Goal: Complete application form: Complete application form

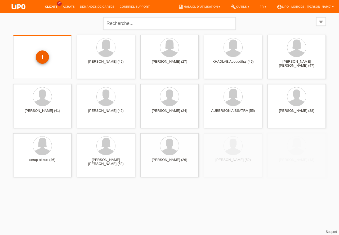
click at [41, 58] on div "+" at bounding box center [42, 56] width 13 height 13
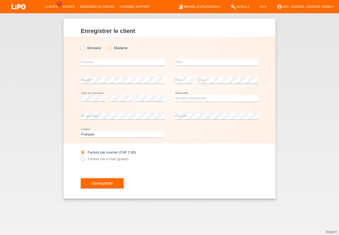
click at [107, 45] on icon at bounding box center [107, 45] width 0 height 0
click at [109, 48] on input "Madame" at bounding box center [109, 47] width 3 height 3
radio input "true"
click at [89, 63] on input "text" at bounding box center [123, 62] width 84 height 7
type input "g"
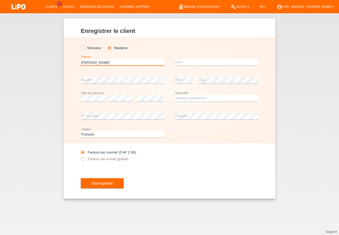
type input "[PERSON_NAME]"
click at [180, 59] on input "text" at bounding box center [217, 62] width 84 height 7
drag, startPoint x: 192, startPoint y: 61, endPoint x: 182, endPoint y: 84, distance: 24.8
click at [193, 62] on input "de ssarzin gozel" at bounding box center [217, 62] width 84 height 7
type input "dessarzin gozel"
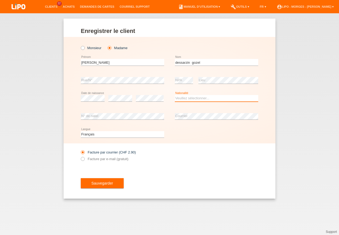
click at [175, 95] on select "Veuillez sélectionner... Suisse Allemagne Autriche Liechtenstein ------------ A…" at bounding box center [217, 98] width 84 height 6
select select "CH"
click at [0, 0] on option "Suisse" at bounding box center [0, 0] width 0 height 0
click at [194, 120] on icon at bounding box center [217, 119] width 84 height 0
click at [80, 156] on icon at bounding box center [80, 156] width 0 height 0
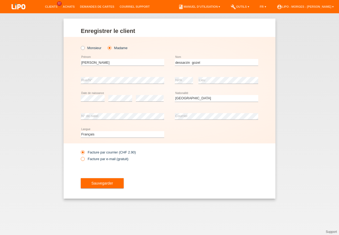
click at [82, 159] on input "Facture par e-mail (gratuit)" at bounding box center [82, 160] width 3 height 7
radio input "true"
click at [99, 184] on span "Sauvegarder" at bounding box center [102, 183] width 22 height 4
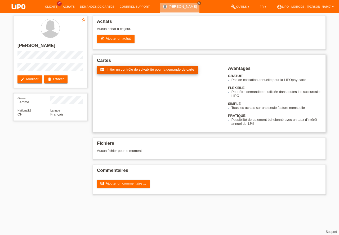
click at [150, 69] on span "Initier un contrôle de solvabilité pour la demande de carte" at bounding box center [151, 69] width 88 height 4
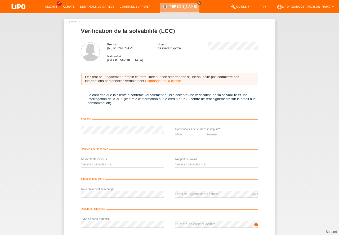
click at [81, 95] on icon at bounding box center [82, 94] width 3 height 3
click at [81, 95] on input "Je confirme que la cliente a confirmé verbalement qu'elle accepte une vérificat…" at bounding box center [82, 94] width 3 height 3
checkbox input "true"
click at [175, 131] on select "Mois 01 02 03 04 05 06 07 08 09 10" at bounding box center [189, 134] width 28 height 6
select select "04"
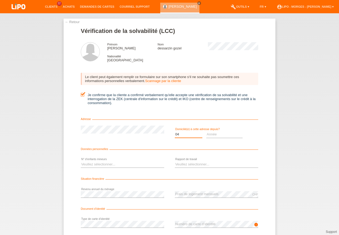
click at [0, 0] on option "04" at bounding box center [0, 0] width 0 height 0
click at [207, 131] on select "Année 2025 2024 2023 2022 2021 2020 2019 2018 2017 2016 2015 2014 2013 2012 201…" at bounding box center [225, 134] width 37 height 6
select select "2025"
click at [0, 0] on option "2025" at bounding box center [0, 0] width 0 height 0
click at [81, 161] on select "Veuillez sélectionner... 0 1 2 3 4 5 6 7 8 9" at bounding box center [123, 164] width 84 height 6
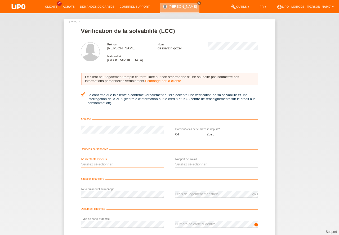
select select "0"
click at [0, 0] on option "0" at bounding box center [0, 0] width 0 height 0
click at [175, 161] on select "Veuillez sélectionner... A durée indéterminée A durée déterminée Apprenti/étudi…" at bounding box center [217, 164] width 84 height 6
select select "RETIRED"
click at [0, 0] on option "Retraité(e)" at bounding box center [0, 0] width 0 height 0
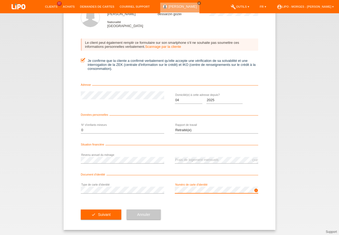
scroll to position [35, 0]
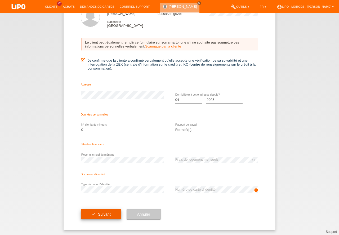
click at [106, 212] on span "Suivant" at bounding box center [104, 214] width 13 height 4
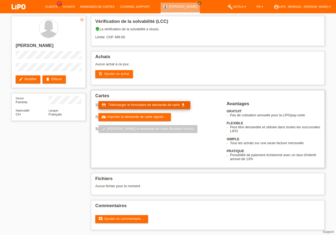
click at [139, 105] on span "Télécharger le formulaire de demande de carte" at bounding box center [144, 105] width 72 height 4
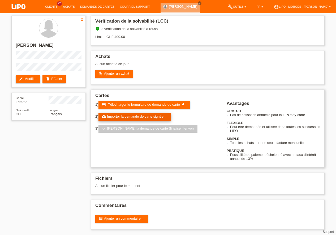
click at [145, 118] on link "cloud_upload Importer la demande de carte signée ..." at bounding box center [134, 117] width 73 height 8
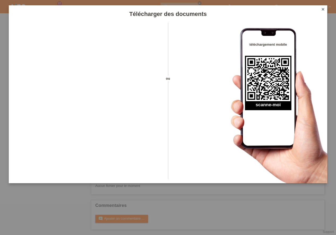
click at [323, 11] on icon "close" at bounding box center [323, 9] width 4 height 4
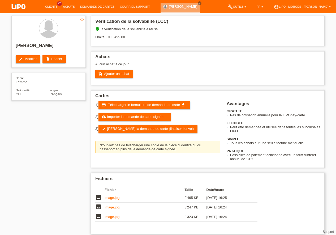
scroll to position [0, 0]
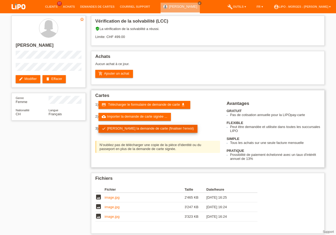
click at [143, 128] on link "check Soumettre la demande de carte (finaliser l’envoi)" at bounding box center [147, 129] width 99 height 8
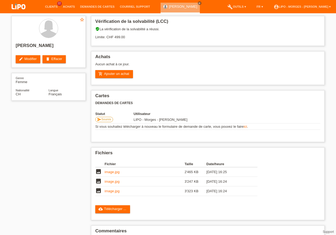
scroll to position [0, 0]
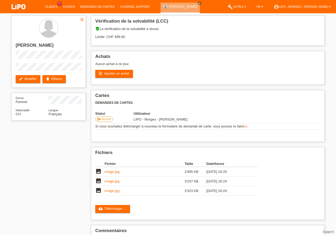
click at [82, 152] on div "star_border yolande dessarzin gozel edit Modifier delete Effacer Genre Femme Na…" at bounding box center [168, 136] width 318 height 247
click at [101, 8] on link "Demandes de cartes" at bounding box center [97, 6] width 40 height 3
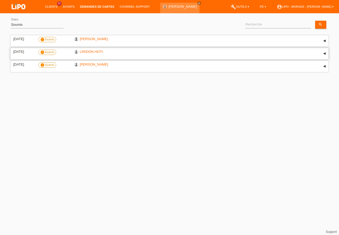
click at [47, 52] on label "info Soumis" at bounding box center [47, 52] width 18 height 5
click at [84, 53] on link "LIRIDON HOTI" at bounding box center [91, 52] width 23 height 4
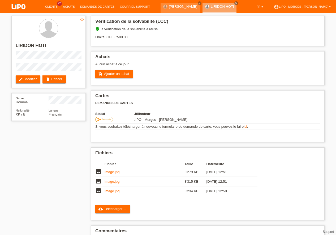
click at [67, 146] on div "star_border LIRIDON HOTI edit Modifier delete Effacer Genre Homme Nationalité X…" at bounding box center [168, 136] width 318 height 247
click at [116, 172] on link "image.jpg" at bounding box center [111, 172] width 15 height 4
click at [120, 183] on td "image.jpg" at bounding box center [144, 182] width 80 height 10
click at [110, 182] on link "image.jpg" at bounding box center [111, 181] width 15 height 4
click at [116, 190] on link "image.jpg" at bounding box center [111, 191] width 15 height 4
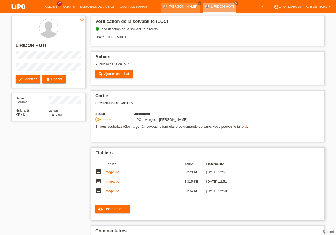
click at [113, 190] on link "image.jpg" at bounding box center [111, 191] width 15 height 4
click at [115, 180] on link "image.jpg" at bounding box center [111, 181] width 15 height 4
click at [89, 7] on link "Demandes de cartes" at bounding box center [97, 6] width 40 height 3
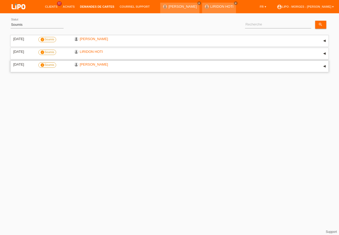
click at [54, 63] on label "info Soumis" at bounding box center [47, 64] width 18 height 5
click at [53, 64] on label "info Soumis" at bounding box center [47, 64] width 18 height 5
click at [84, 64] on link "[PERSON_NAME]" at bounding box center [94, 64] width 28 height 4
click at [84, 64] on link "MUSA JASHARI" at bounding box center [94, 64] width 28 height 4
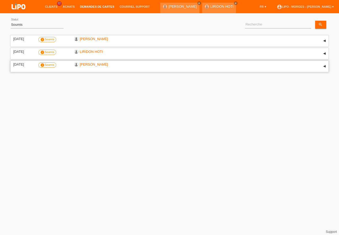
click at [324, 66] on div "▾" at bounding box center [325, 66] width 8 height 8
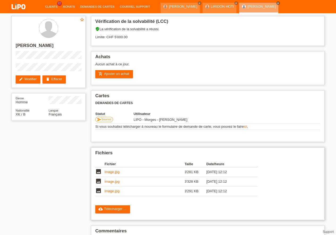
click at [115, 190] on link "image.jpg" at bounding box center [111, 191] width 15 height 4
click at [113, 182] on link "image.jpg" at bounding box center [111, 181] width 15 height 4
click at [119, 171] on link "image.jpg" at bounding box center [111, 172] width 15 height 4
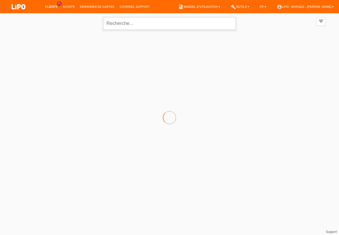
click at [121, 23] on input "text" at bounding box center [169, 23] width 133 height 12
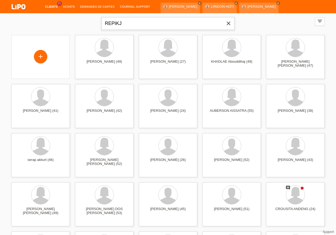
type input "REPIKJ"
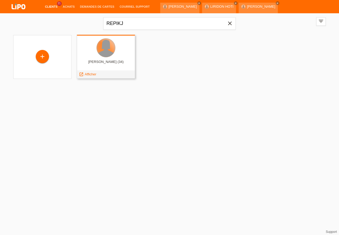
click at [107, 53] on div at bounding box center [106, 47] width 19 height 19
click at [88, 75] on span "Afficher" at bounding box center [91, 74] width 12 height 4
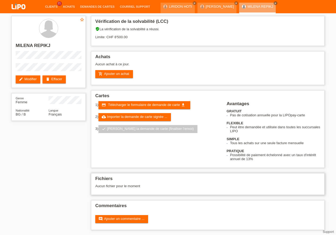
click at [121, 176] on h2 "Fichiers" at bounding box center [207, 180] width 225 height 8
click at [197, 173] on div "Vérification de la solvabilité (LCC) verified_user La vérification de la solvab…" at bounding box center [207, 124] width 239 height 222
click at [140, 104] on span "Télécharger le formulaire de demande de carte" at bounding box center [144, 105] width 72 height 4
click at [139, 117] on link "cloud_upload Importer la demande de carte signée ..." at bounding box center [134, 117] width 73 height 8
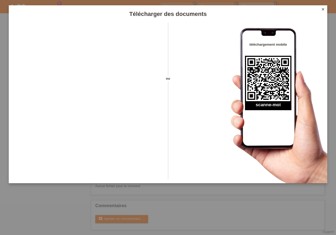
click at [322, 7] on link "close" at bounding box center [322, 10] width 7 height 6
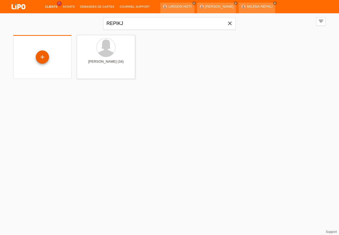
click at [43, 55] on div "+" at bounding box center [42, 56] width 13 height 13
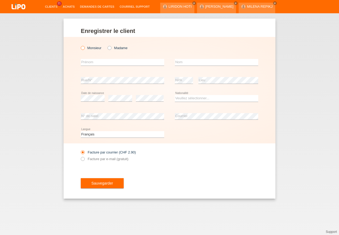
click at [80, 45] on icon at bounding box center [80, 45] width 0 height 0
click at [83, 49] on input "Monsieur" at bounding box center [82, 47] width 3 height 3
radio input "true"
click at [98, 61] on input "text" at bounding box center [123, 62] width 84 height 7
type input "[DEMOGRAPHIC_DATA]"
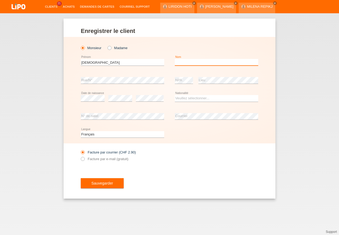
click at [184, 63] on input "text" at bounding box center [217, 62] width 84 height 7
type input "[PERSON_NAME]"
click at [175, 95] on select "Veuillez sélectionner... Suisse Allemagne Autriche Liechtenstein ------------ A…" at bounding box center [217, 98] width 84 height 6
select select "ER"
click at [0, 0] on option "Érythrée" at bounding box center [0, 0] width 0 height 0
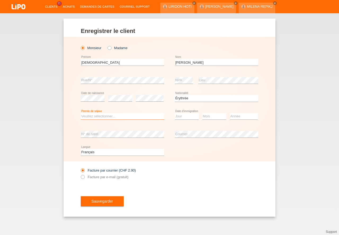
click at [81, 113] on select "Veuillez sélectionner... C B B - Statut de réfugié Autre" at bounding box center [123, 116] width 84 height 6
select select "B"
click at [0, 0] on option "B" at bounding box center [0, 0] width 0 height 0
click at [175, 113] on select "Jour 01 02 03 04 05 06 07 08 09 10 11" at bounding box center [187, 116] width 24 height 6
select select "05"
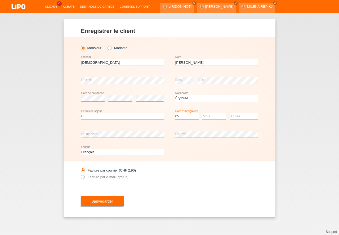
click at [0, 0] on option "05" at bounding box center [0, 0] width 0 height 0
click at [203, 113] on select "Mois 01 02 03 04 05 06 07 08 09 10 11" at bounding box center [215, 116] width 24 height 6
select select "10"
click at [0, 0] on option "10" at bounding box center [0, 0] width 0 height 0
click at [230, 113] on select "Année 2025 2024 2023 2022 2021 2020 2019 2018 2017 2016 2015 2014 2013 2012 201…" at bounding box center [244, 116] width 28 height 6
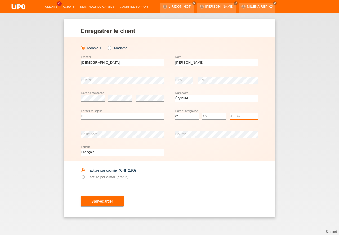
select select "2009"
click at [0, 0] on option "2009" at bounding box center [0, 0] width 0 height 0
click at [80, 174] on icon at bounding box center [80, 174] width 0 height 0
click at [83, 178] on input "Facture par e-mail (gratuit)" at bounding box center [82, 178] width 3 height 7
radio input "true"
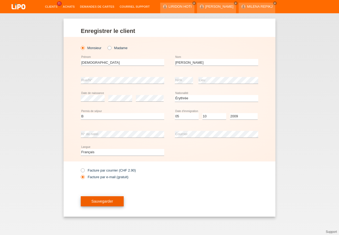
click at [91, 199] on span "Sauvegarder" at bounding box center [102, 201] width 22 height 4
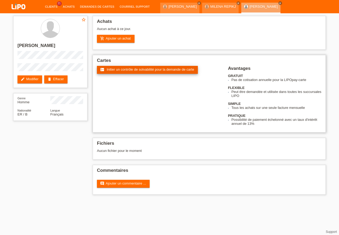
click at [152, 68] on span "Initier un contrôle de solvabilité pour la demande de carte" at bounding box center [151, 69] width 88 height 4
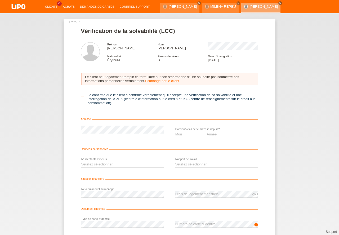
click at [81, 95] on icon at bounding box center [82, 94] width 3 height 3
click at [81, 95] on input "Je confirme que le client a confirmé verbalement qu'il accepte une vérification…" at bounding box center [82, 94] width 3 height 3
checkbox input "true"
click at [81, 161] on select "Veuillez sélectionner... 0 1 2 3 4 5 6 7 8 9" at bounding box center [123, 164] width 84 height 6
select select "1"
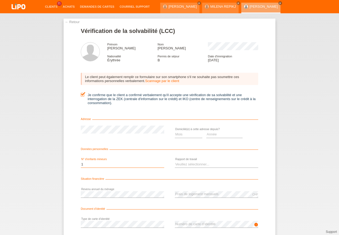
click at [0, 0] on option "1" at bounding box center [0, 0] width 0 height 0
click at [175, 131] on select "Mois 01 02 03 04 05 06 07 08 09 10" at bounding box center [189, 134] width 28 height 6
select select "06"
click at [0, 0] on option "06" at bounding box center [0, 0] width 0 height 0
click at [207, 131] on select "Année 2025 2024 2023 2022 2021 2020 2019 2018 2017 2016 2015 2014 2013 2012 201…" at bounding box center [225, 134] width 37 height 6
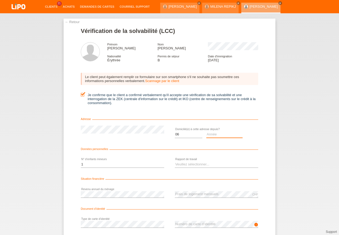
select select "2020"
click at [0, 0] on option "2020" at bounding box center [0, 0] width 0 height 0
click at [175, 161] on select "Veuillez sélectionner... A durée indéterminée A durée déterminée Apprenti/étudi…" at bounding box center [217, 164] width 84 height 6
select select "UNLIMITED"
click at [0, 0] on option "A durée indéterminée" at bounding box center [0, 0] width 0 height 0
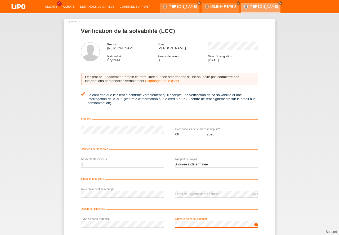
scroll to position [35, 0]
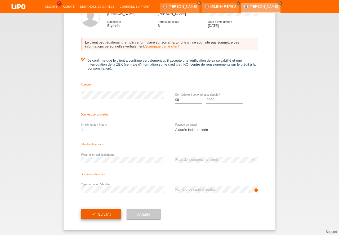
click at [98, 211] on button "check Suivant" at bounding box center [101, 214] width 41 height 10
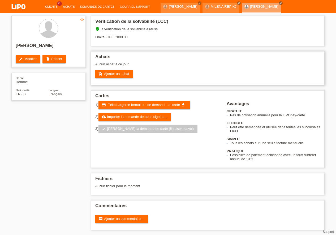
scroll to position [0, 0]
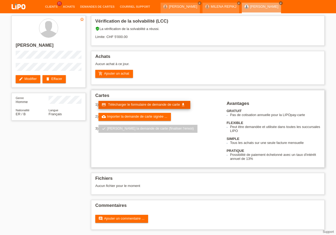
click at [120, 104] on span "Télécharger le formulaire de demande de carte" at bounding box center [144, 104] width 72 height 4
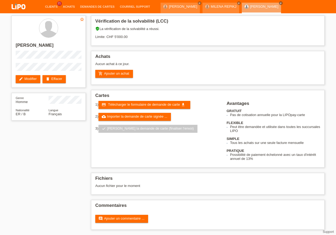
scroll to position [0, 0]
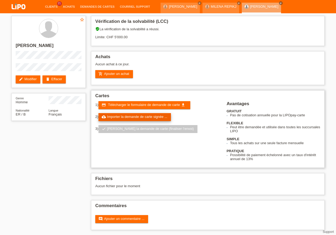
click at [141, 117] on link "cloud_upload Importer la demande de carte signée ..." at bounding box center [134, 117] width 73 height 8
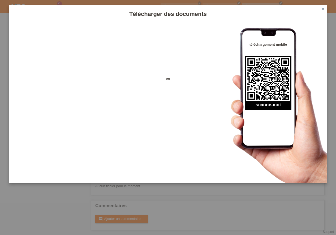
click at [324, 9] on icon "close" at bounding box center [323, 9] width 4 height 4
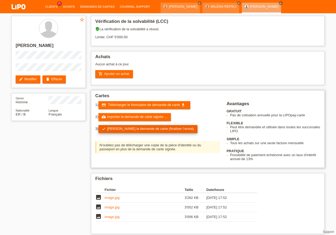
click at [161, 130] on link "check Soumettre la demande de carte (finaliser l’envoi)" at bounding box center [147, 129] width 99 height 8
